Goal: Information Seeking & Learning: Learn about a topic

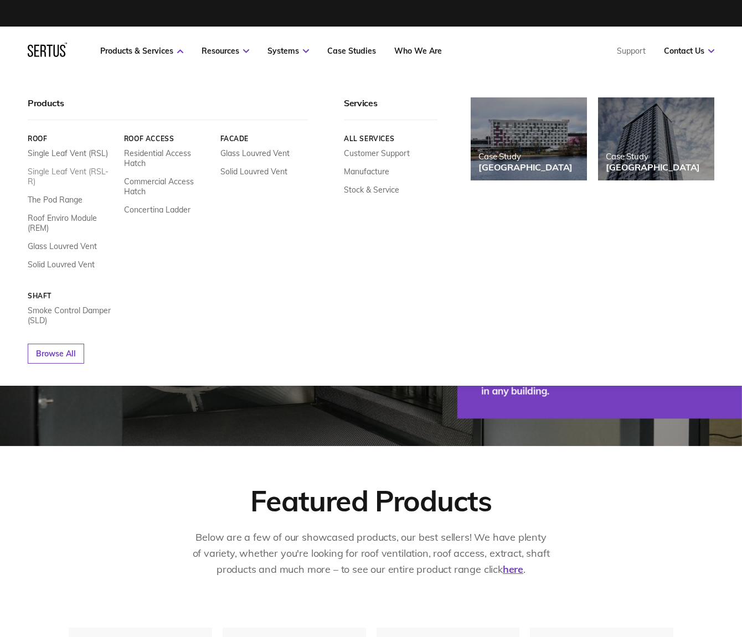
click at [101, 171] on link "Single Leaf Vent (RSL-R)" at bounding box center [72, 177] width 88 height 20
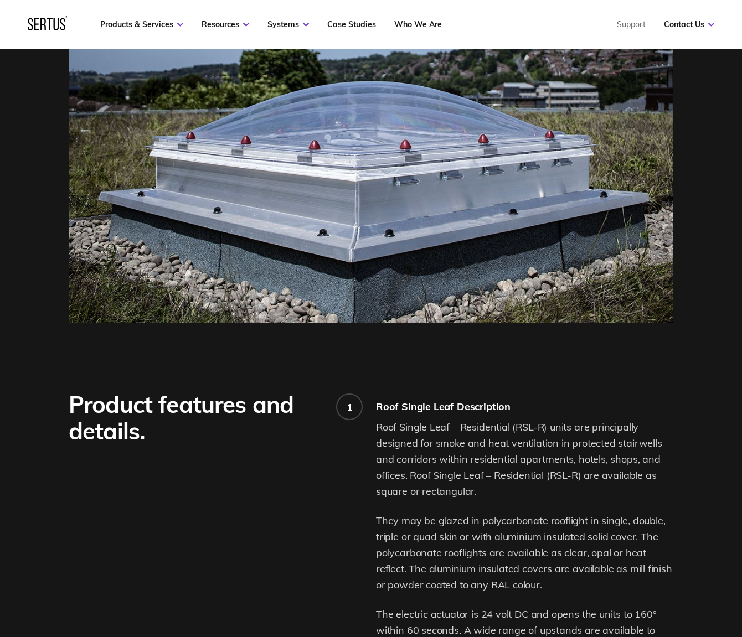
scroll to position [547, 0]
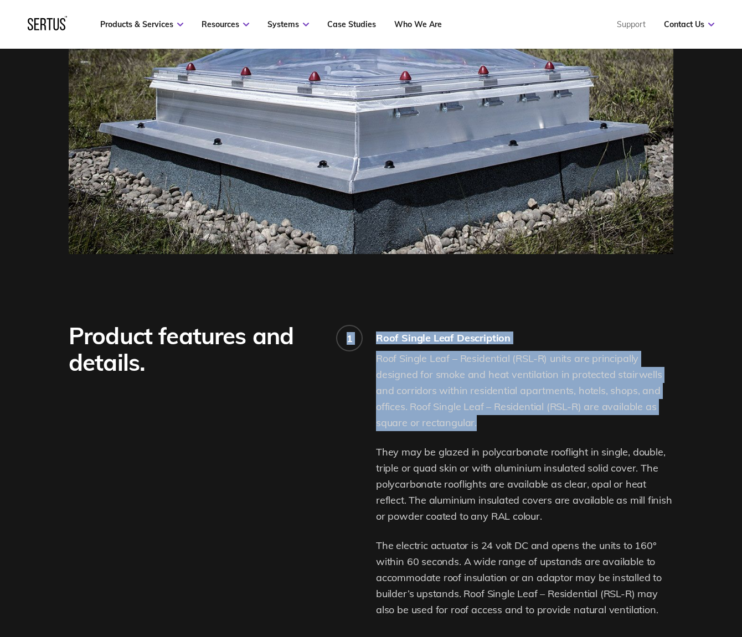
drag, startPoint x: 472, startPoint y: 423, endPoint x: 374, endPoint y: 364, distance: 114.1
drag, startPoint x: 378, startPoint y: 358, endPoint x: 542, endPoint y: 431, distance: 179.0
click at [542, 431] on div "Roof Single Leaf – Residential (RSL-R) units are principally designed for smoke…" at bounding box center [524, 484] width 297 height 267
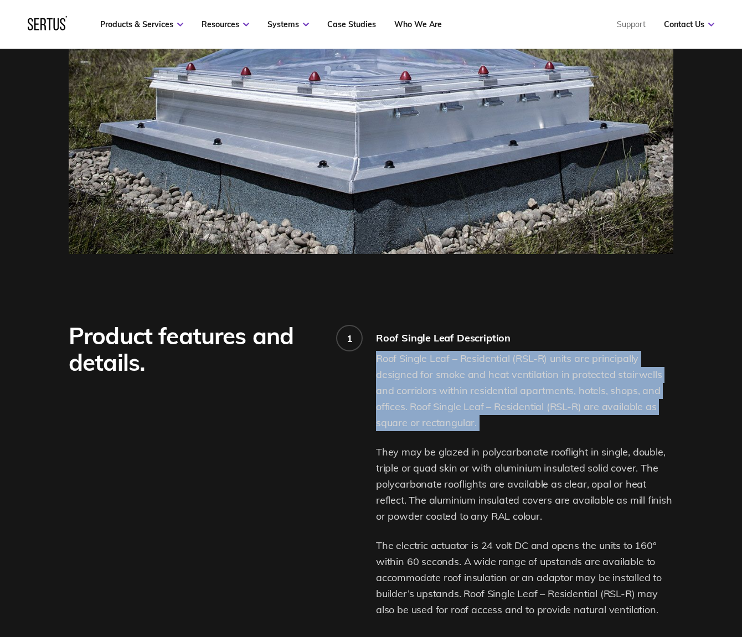
copy p "Roof Single Leaf – Residential (RSL-R) units are principally designed for smoke…"
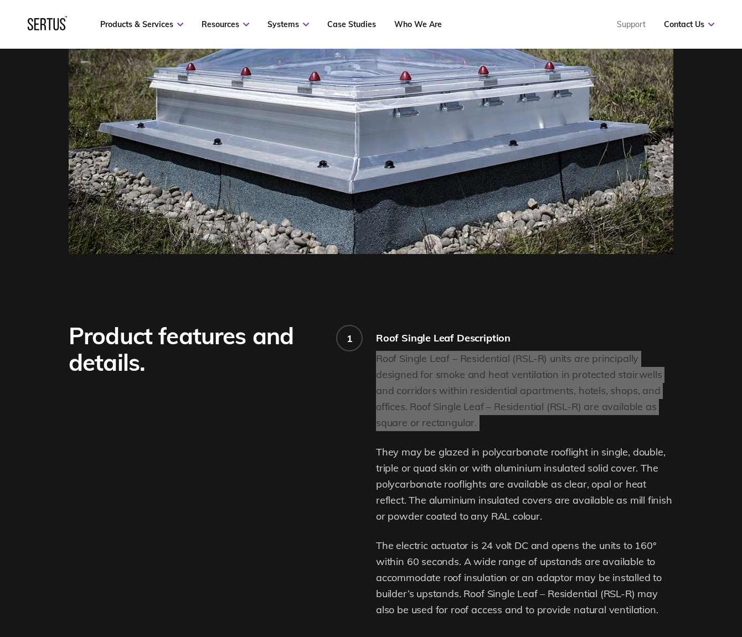
scroll to position [0, 0]
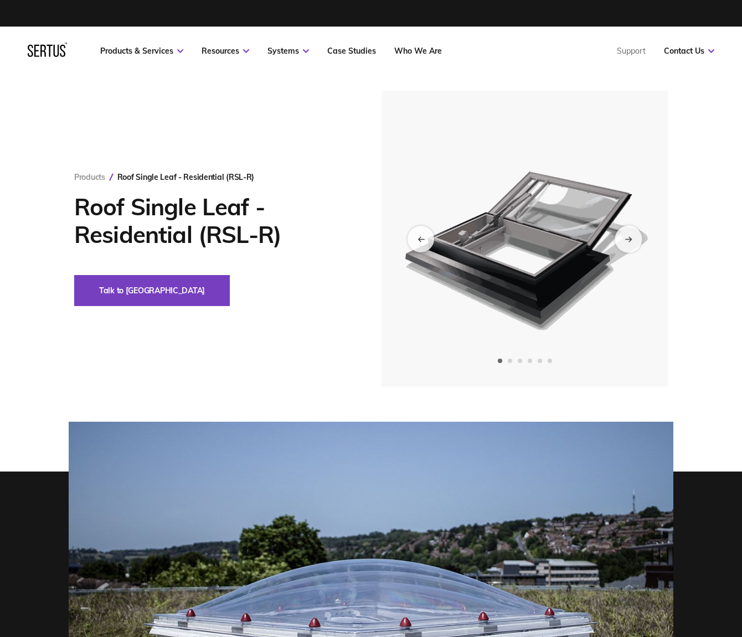
click at [633, 243] on div "Next slide" at bounding box center [628, 238] width 27 height 27
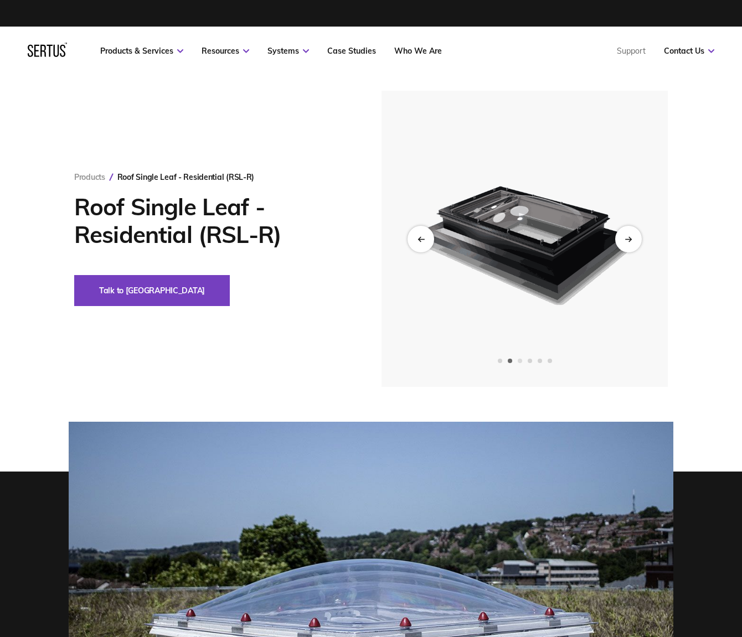
click at [519, 362] on span "Go to slide 3" at bounding box center [520, 361] width 4 height 4
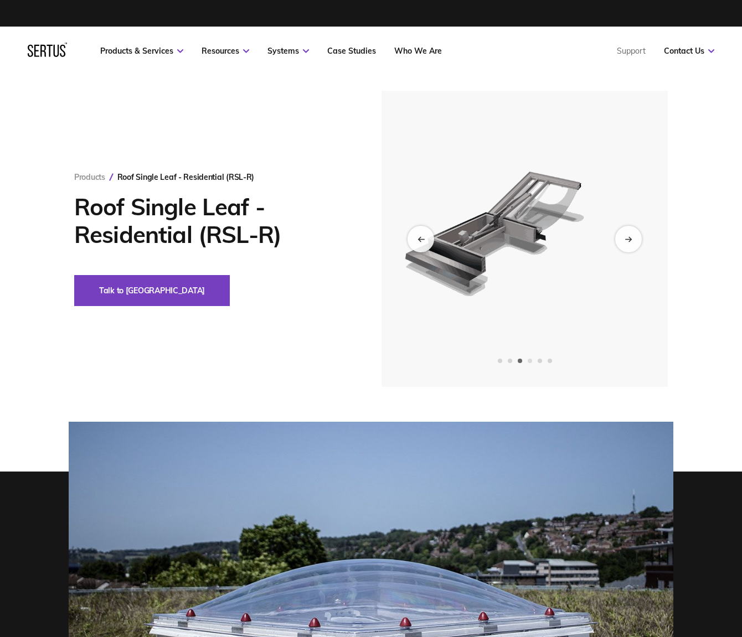
click at [529, 359] on span "Go to slide 4" at bounding box center [530, 361] width 4 height 4
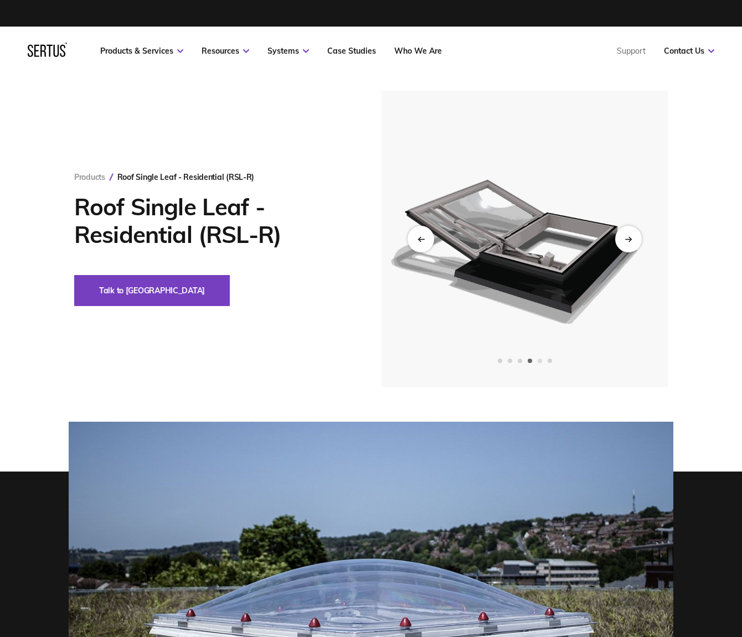
click at [539, 359] on span "Go to slide 5" at bounding box center [540, 361] width 4 height 4
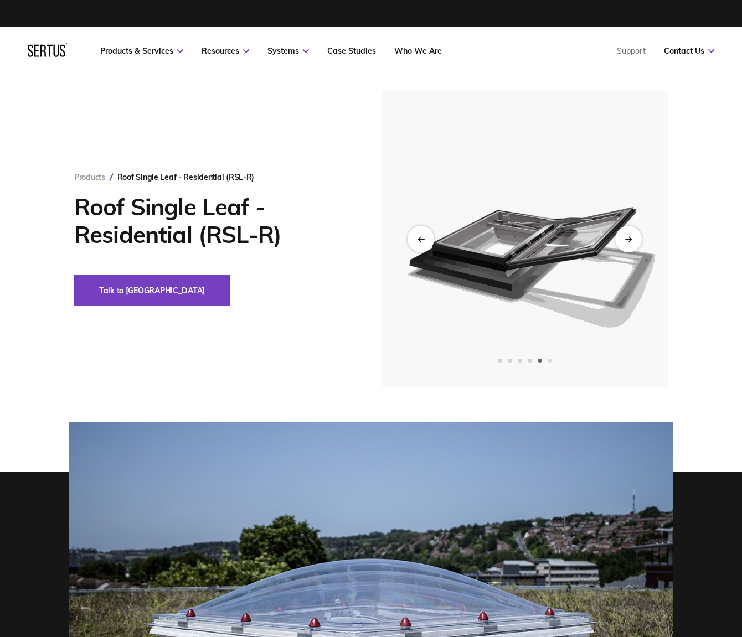
click at [548, 360] on span "Go to slide 6" at bounding box center [550, 361] width 4 height 4
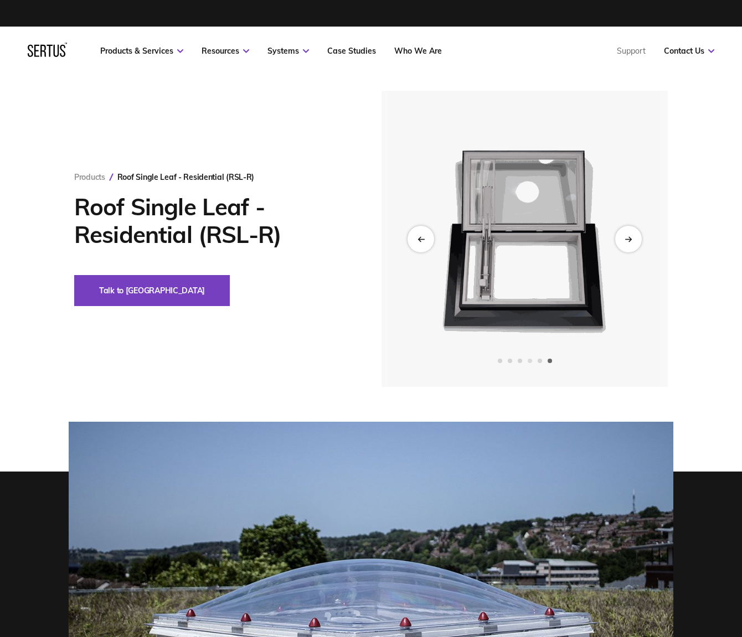
click at [529, 362] on span "Go to slide 4" at bounding box center [530, 361] width 4 height 4
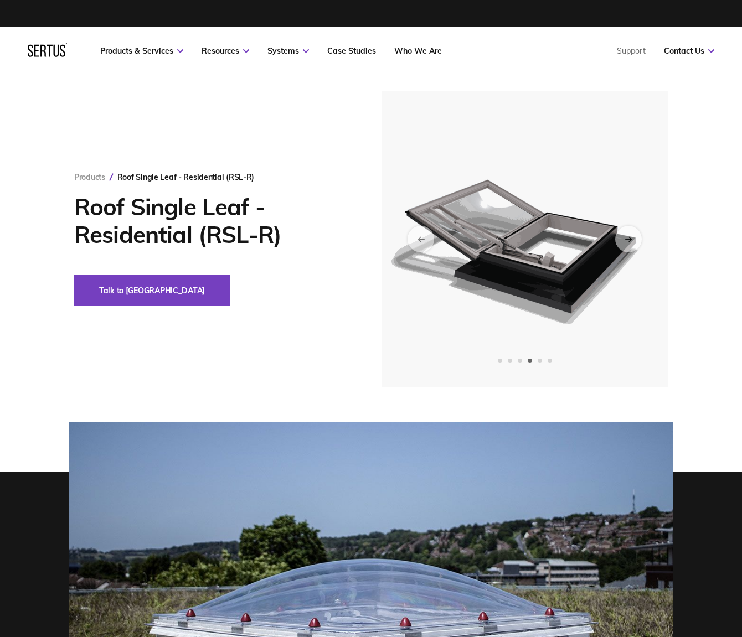
click at [552, 359] on span "Go to slide 6" at bounding box center [550, 361] width 4 height 4
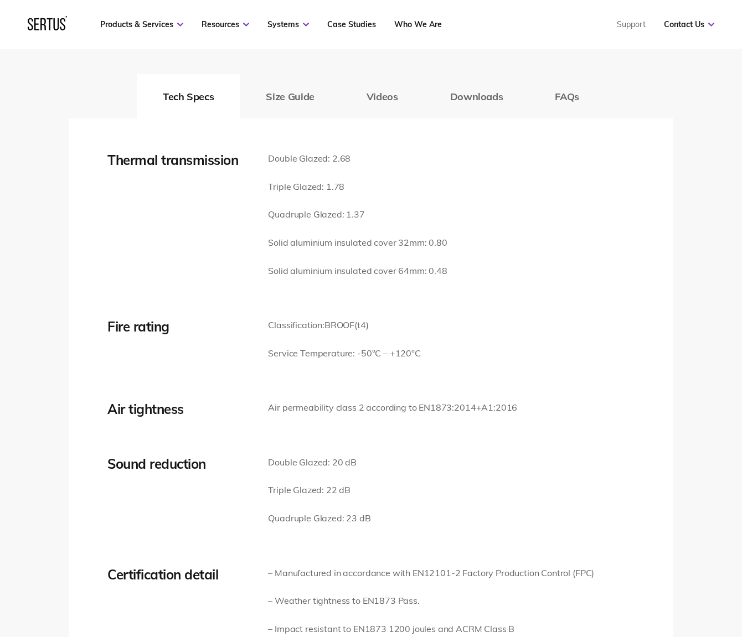
scroll to position [1612, 0]
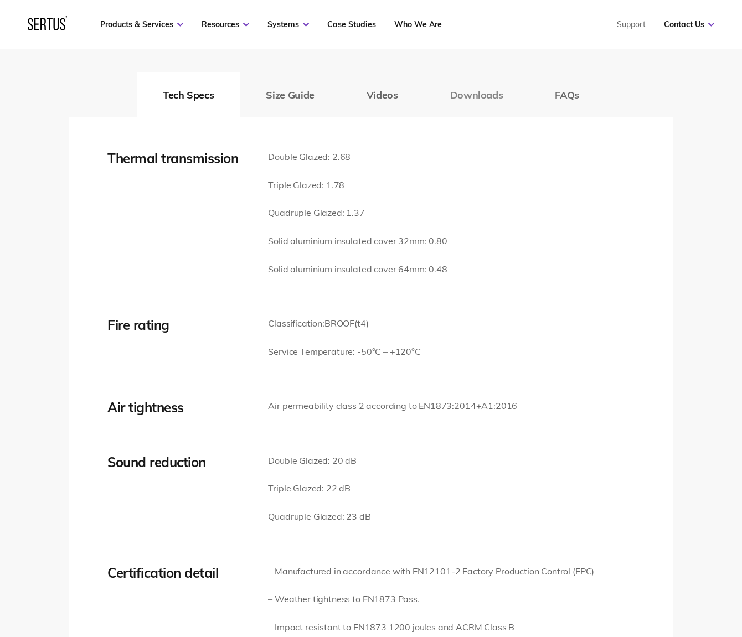
click at [471, 99] on button "Downloads" at bounding box center [476, 95] width 105 height 44
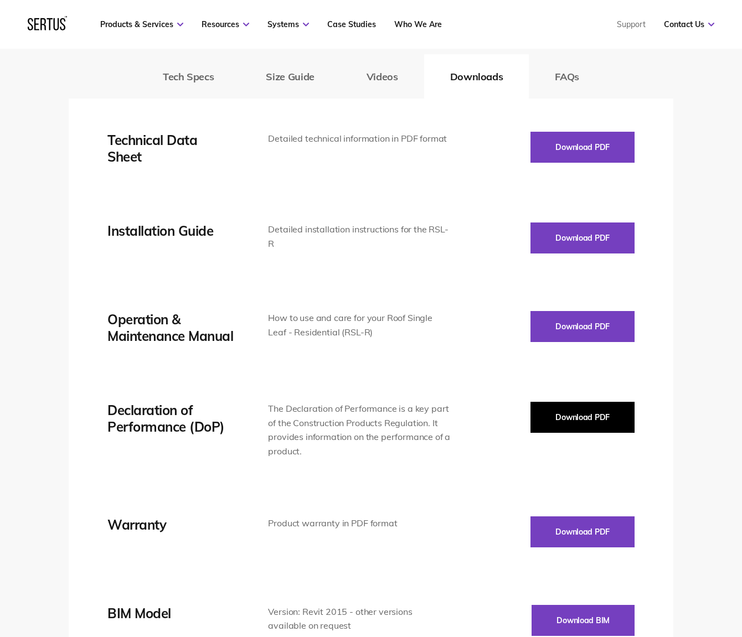
scroll to position [1700, 0]
